Goal: Task Accomplishment & Management: Manage account settings

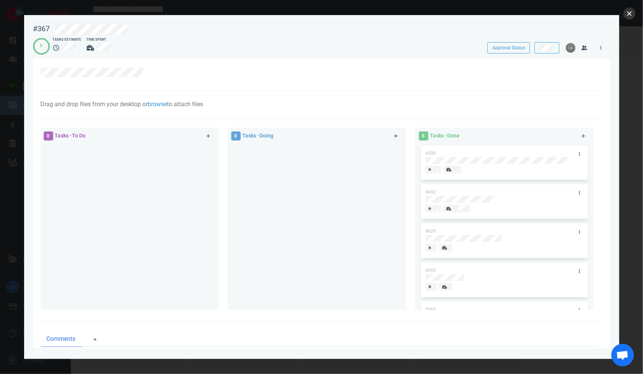
click at [628, 12] on button "close" at bounding box center [629, 14] width 12 height 12
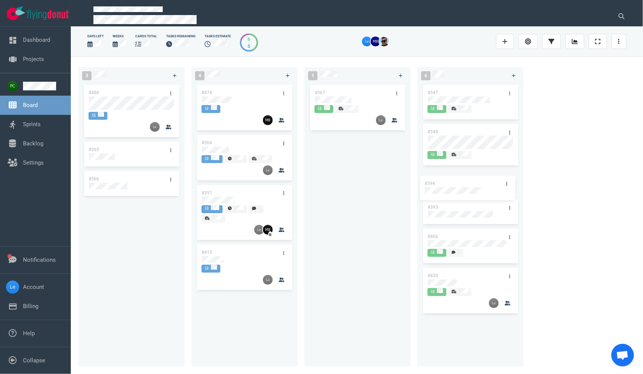
click at [464, 192] on div "#347 #349 #394 #393 #406 #430 #394" at bounding box center [470, 220] width 97 height 275
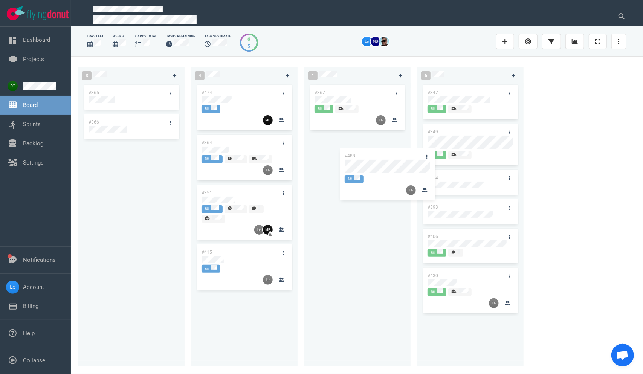
click at [386, 164] on div "3 #488 #365 #366 #488 4 #474 #364 #351 #415 1 #367 6 #347 #349 #394 #393 #406 #…" at bounding box center [357, 214] width 572 height 317
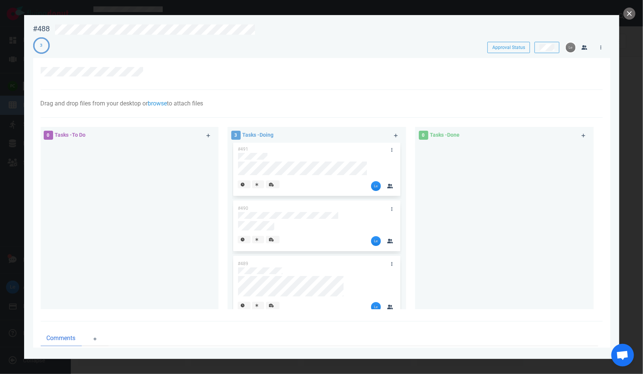
scroll to position [15, 0]
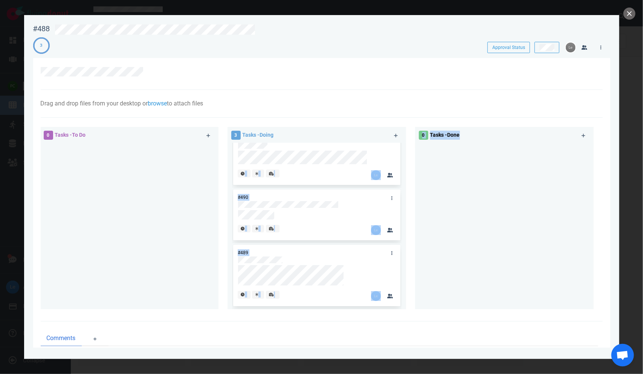
click at [453, 178] on div "0 Tasks - To Do 3 Tasks - Doing #491 #490 #489 0 Tasks - Done" at bounding box center [319, 219] width 566 height 194
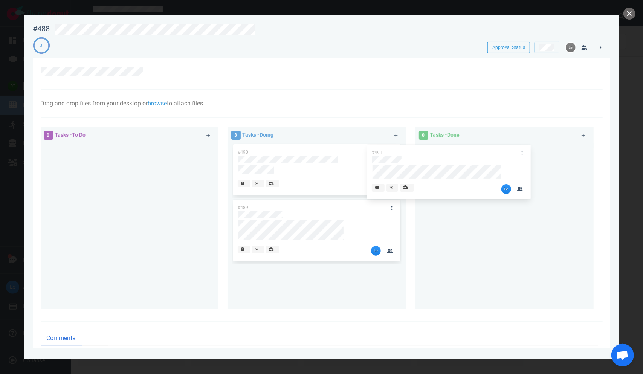
drag, startPoint x: 334, startPoint y: 179, endPoint x: 423, endPoint y: 183, distance: 89.0
click at [472, 192] on div "0 Tasks - To Do 3 Tasks - Doing #491 #490 #489 #491 0 Tasks - Done" at bounding box center [319, 219] width 566 height 194
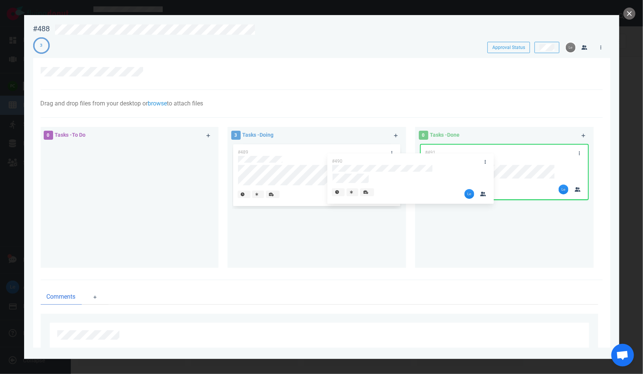
drag, startPoint x: 371, startPoint y: 201, endPoint x: 452, endPoint y: 204, distance: 80.6
click at [453, 203] on div "0 Tasks - To Do 3 Tasks - Doing #490 #489 #490 0 Tasks - Done #491" at bounding box center [319, 198] width 566 height 152
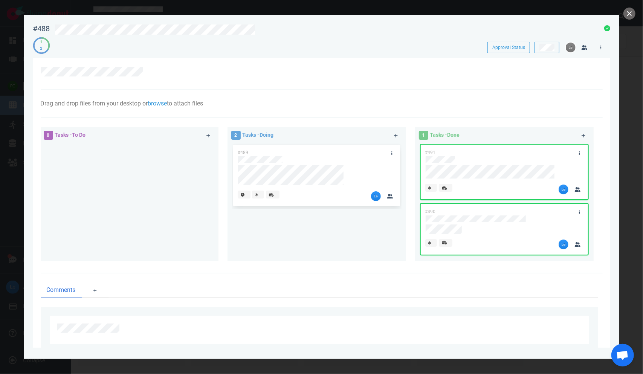
drag, startPoint x: 295, startPoint y: 209, endPoint x: 334, endPoint y: 222, distance: 41.2
click at [336, 224] on div "#489" at bounding box center [316, 198] width 169 height 111
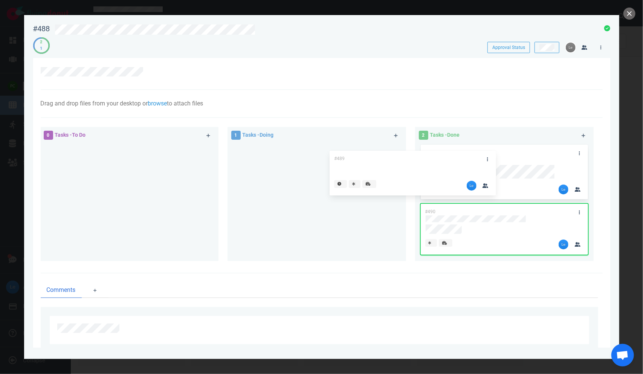
drag, startPoint x: 325, startPoint y: 203, endPoint x: 425, endPoint y: 200, distance: 100.6
click at [428, 206] on div "0 Tasks - To Do 1 Tasks - Doing #489 #489 2 Tasks - Done #491 #490" at bounding box center [319, 194] width 566 height 145
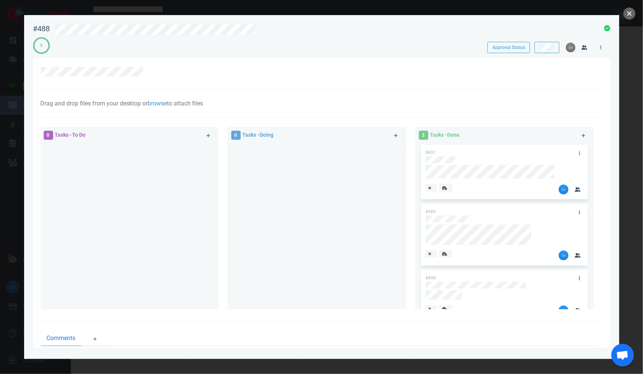
click at [628, 12] on button "close" at bounding box center [629, 14] width 12 height 12
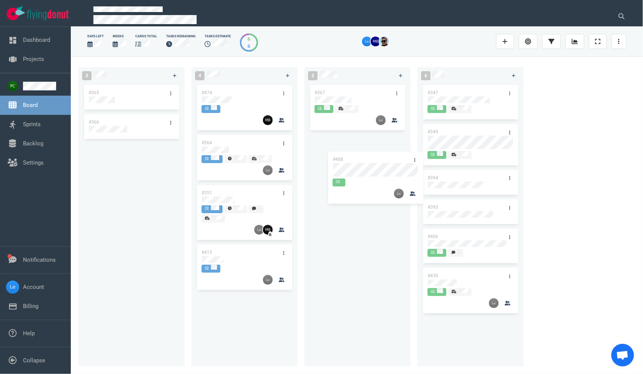
drag, startPoint x: 343, startPoint y: 138, endPoint x: 535, endPoint y: 244, distance: 219.5
click at [534, 244] on div "2 #365 #366 4 #474 #364 #351 #415 2 #367 #488 #488 6 #347 #349 #394 #393 #406 #…" at bounding box center [357, 214] width 572 height 317
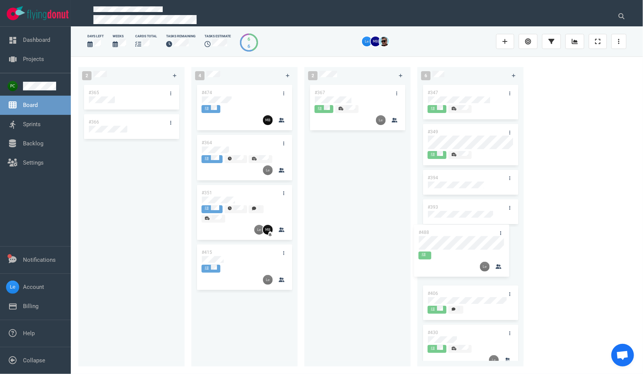
drag, startPoint x: 377, startPoint y: 168, endPoint x: 462, endPoint y: 224, distance: 100.9
click at [465, 240] on div "2 #365 #366 4 #474 #364 #351 #415 2 #367 #488 #488 6 #347 #349 #394 #393 #406 #…" at bounding box center [357, 214] width 572 height 317
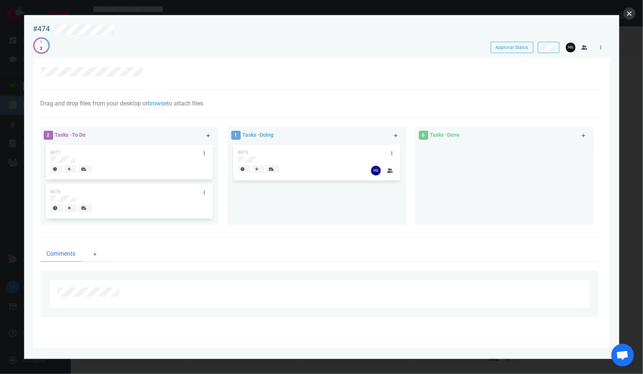
click at [627, 12] on button "close" at bounding box center [629, 14] width 12 height 12
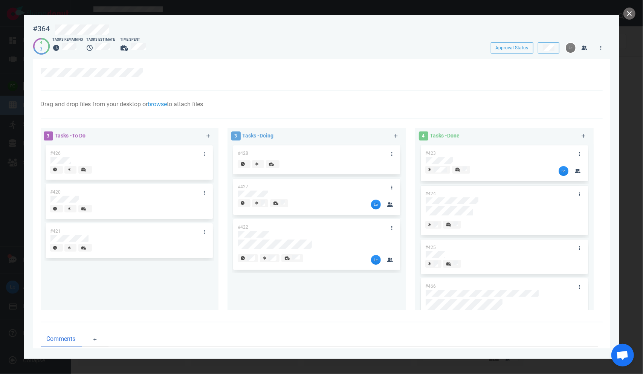
click at [349, 174] on div at bounding box center [312, 165] width 158 height 19
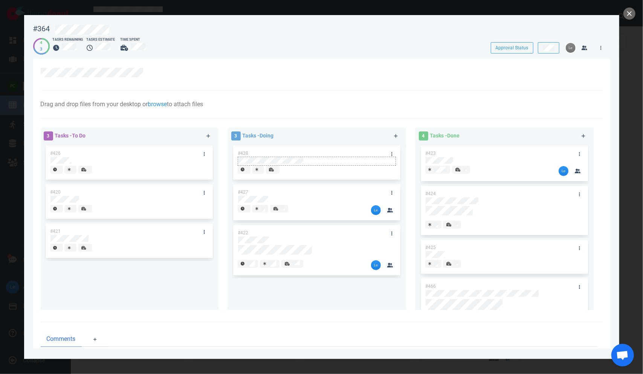
click at [359, 161] on div at bounding box center [316, 160] width 157 height 7
click at [345, 172] on div at bounding box center [312, 171] width 149 height 10
click at [344, 172] on div at bounding box center [312, 171] width 149 height 10
click at [253, 151] on div "#428" at bounding box center [309, 153] width 153 height 16
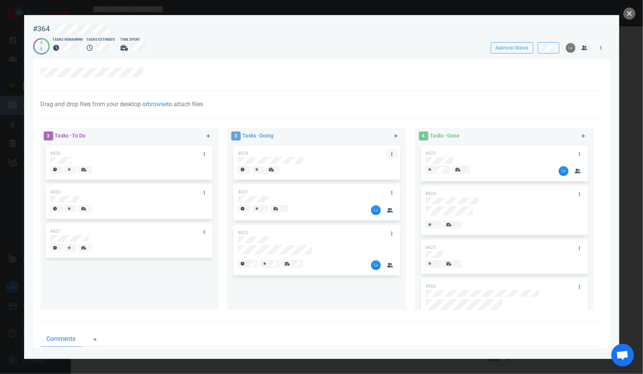
click at [391, 153] on icon at bounding box center [391, 154] width 1 height 5
click at [304, 173] on div at bounding box center [312, 171] width 149 height 10
click at [304, 163] on div at bounding box center [316, 160] width 157 height 7
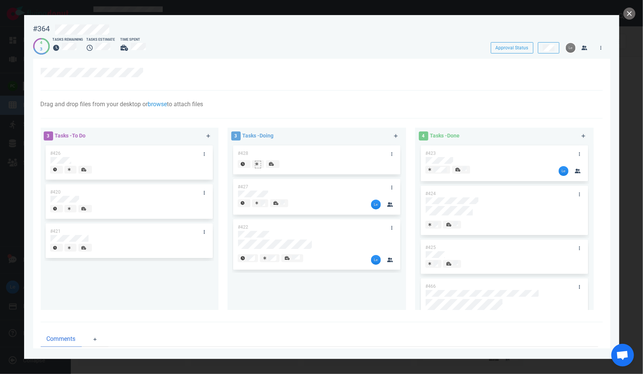
click at [259, 167] on div at bounding box center [257, 164] width 5 height 6
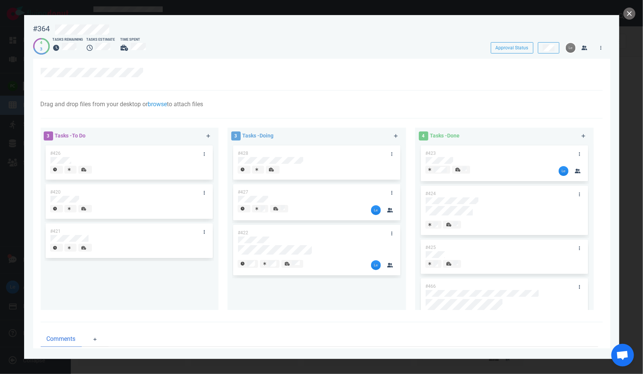
click at [292, 169] on div at bounding box center [312, 171] width 149 height 10
click at [392, 153] on link at bounding box center [392, 153] width 12 height 9
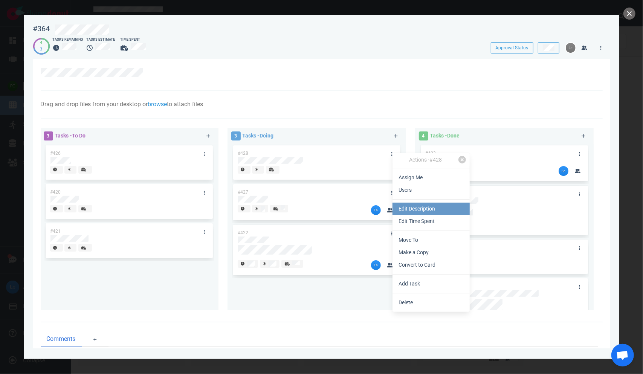
click at [418, 206] on link "Edit Description" at bounding box center [430, 209] width 77 height 12
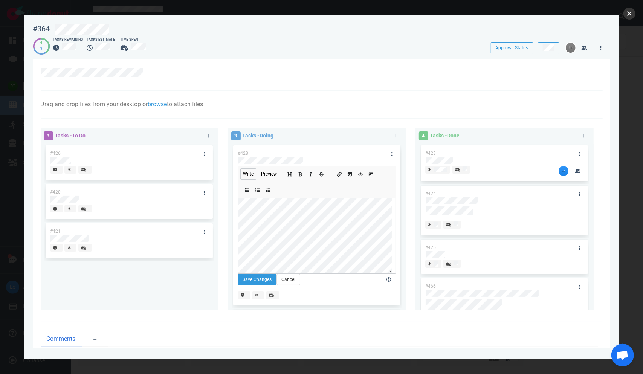
click at [629, 11] on button "close" at bounding box center [629, 14] width 12 height 12
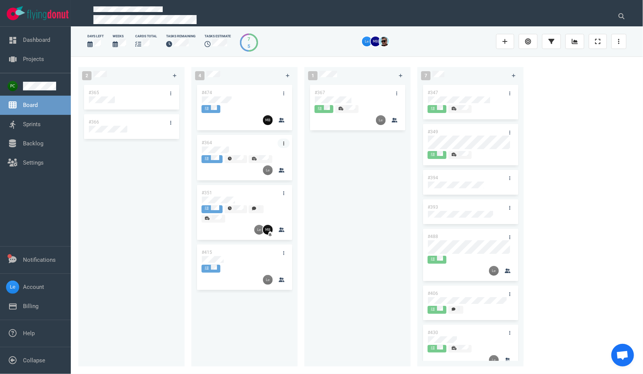
click at [284, 141] on icon at bounding box center [283, 143] width 1 height 5
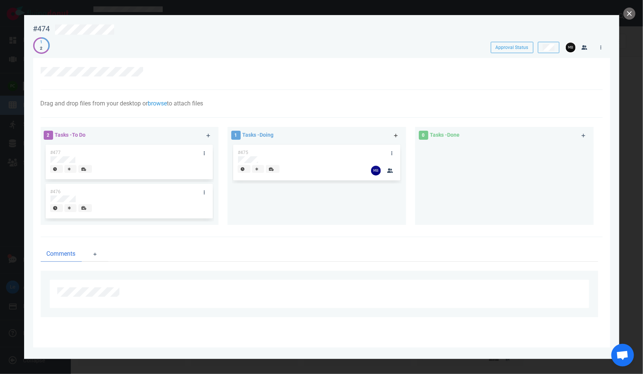
click at [397, 133] on icon at bounding box center [396, 135] width 4 height 5
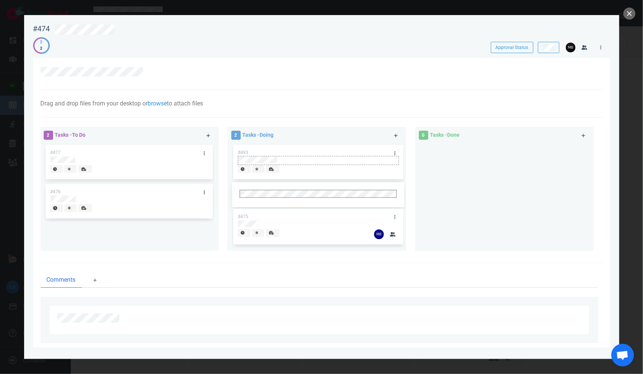
click at [276, 163] on div at bounding box center [318, 159] width 160 height 7
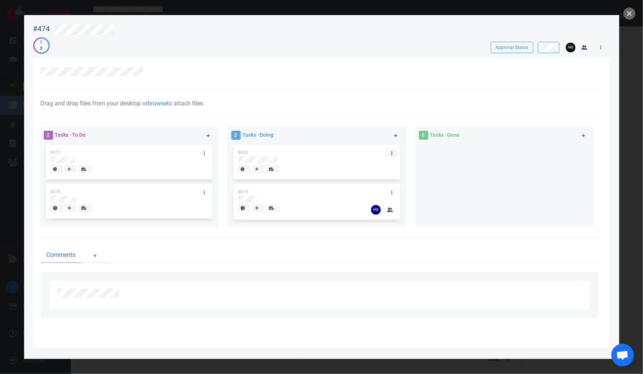
click at [390, 152] on link at bounding box center [392, 153] width 12 height 9
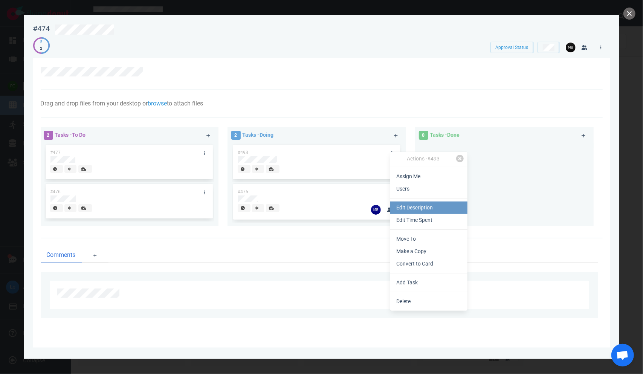
click at [403, 211] on link "Edit Description" at bounding box center [428, 208] width 77 height 12
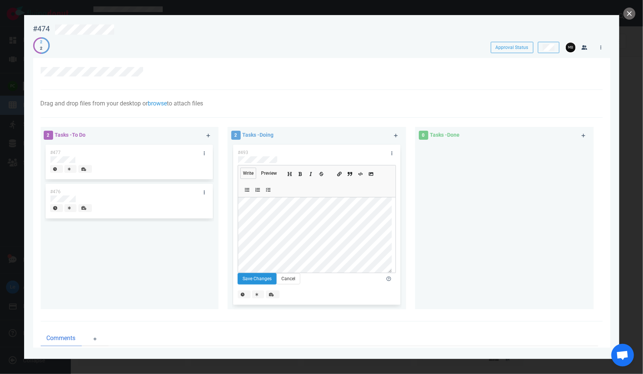
click at [256, 284] on button "Save Changes" at bounding box center [257, 278] width 39 height 11
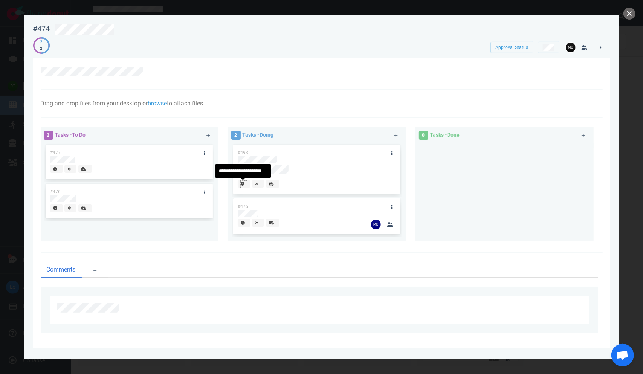
click at [241, 186] on div at bounding box center [244, 184] width 6 height 6
click at [276, 184] on span at bounding box center [276, 184] width 14 height 8
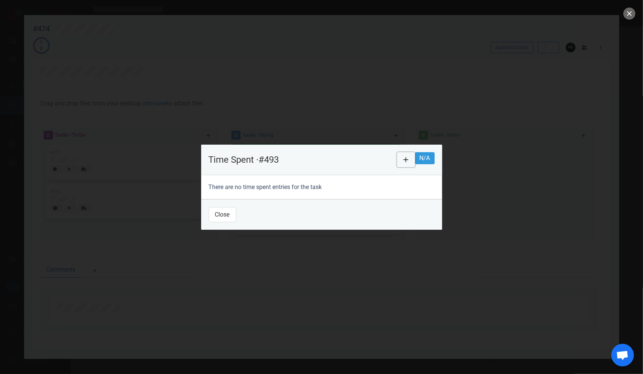
click at [415, 152] on button at bounding box center [406, 159] width 18 height 15
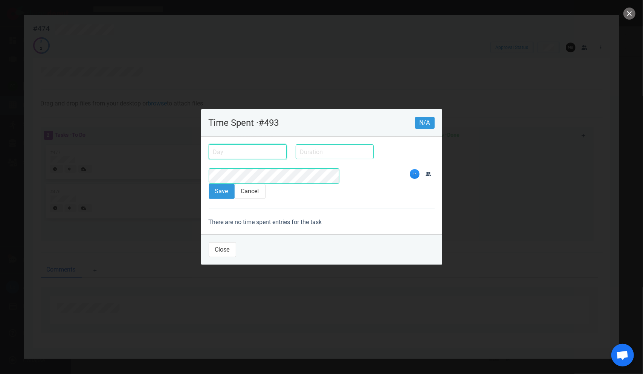
click at [223, 158] on input "text" at bounding box center [248, 151] width 78 height 15
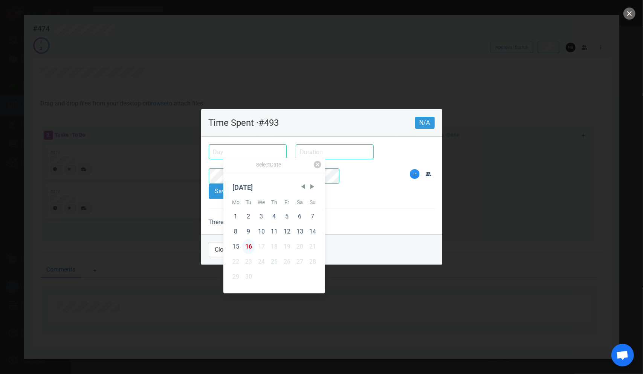
click at [251, 243] on div "16" at bounding box center [248, 246] width 13 height 15
type input "[DATE]"
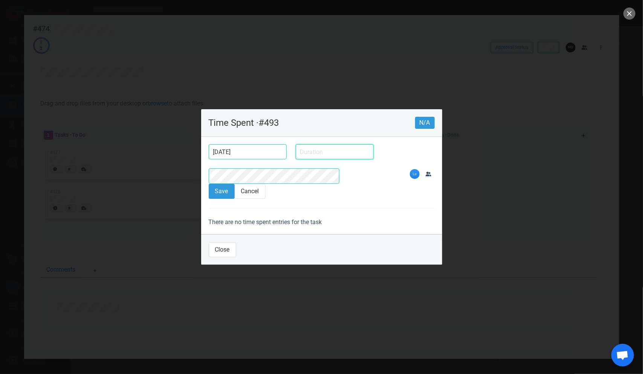
click at [296, 154] on input "text" at bounding box center [335, 151] width 78 height 15
type input "3.5h"
click at [209, 184] on button "Save" at bounding box center [222, 191] width 26 height 15
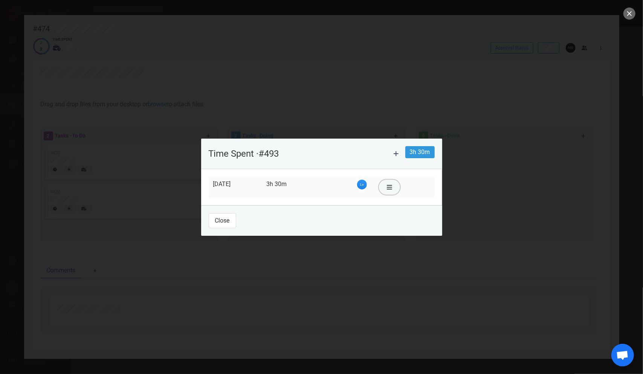
click at [392, 186] on icon at bounding box center [389, 187] width 5 height 6
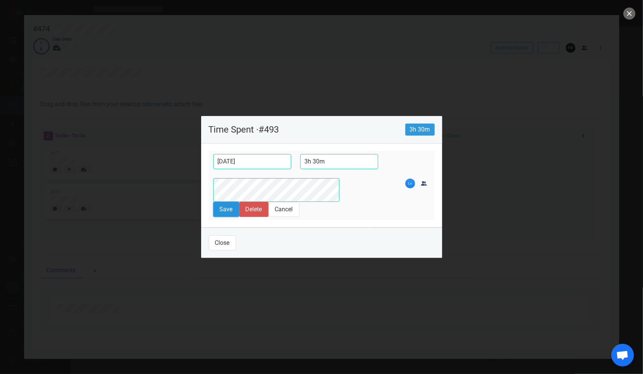
click at [213, 202] on button "Save" at bounding box center [226, 209] width 26 height 15
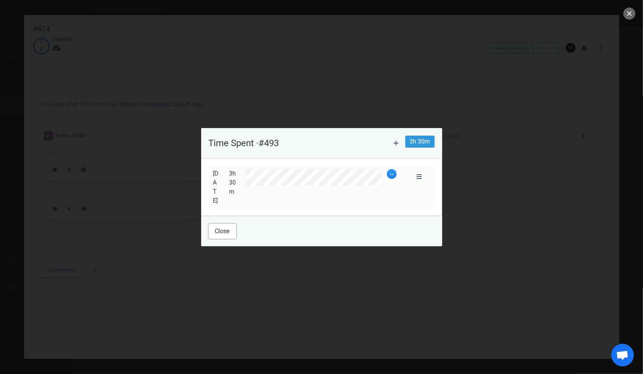
drag, startPoint x: 201, startPoint y: 223, endPoint x: 208, endPoint y: 223, distance: 6.4
click at [209, 224] on button "Close" at bounding box center [222, 231] width 27 height 15
